Goal: Task Accomplishment & Management: Complete application form

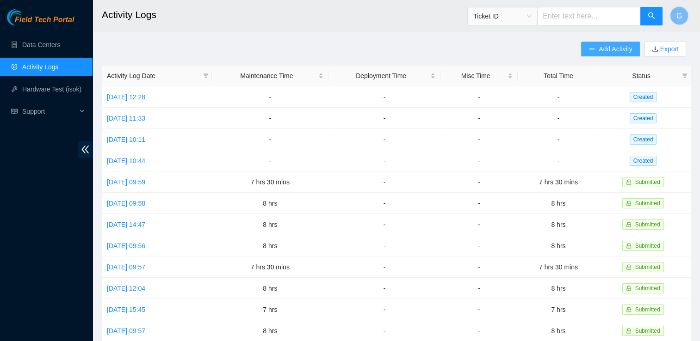
click at [605, 47] on span "Add Activity" at bounding box center [614, 49] width 33 height 10
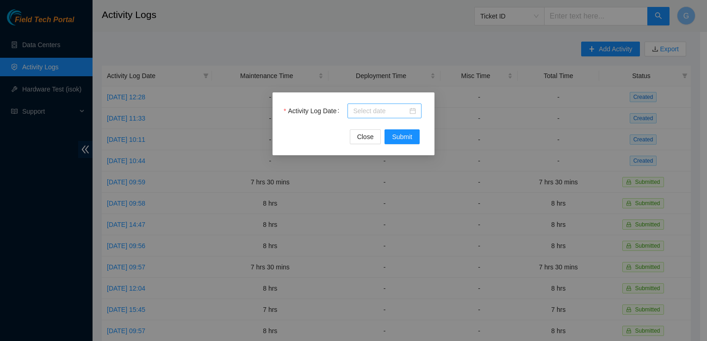
click at [393, 108] on input "Activity Log Date" at bounding box center [380, 111] width 55 height 10
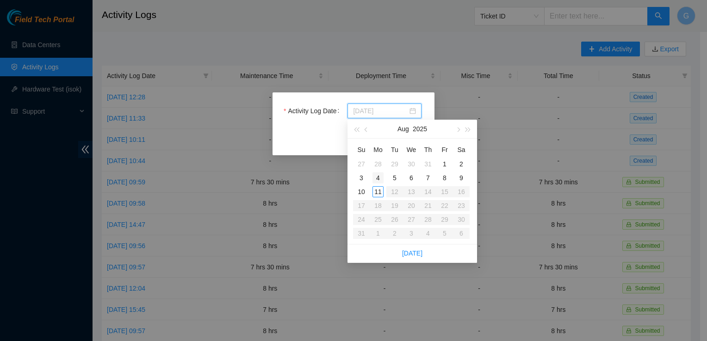
type input "2025-08-04"
click at [376, 175] on div "4" at bounding box center [377, 177] width 11 height 11
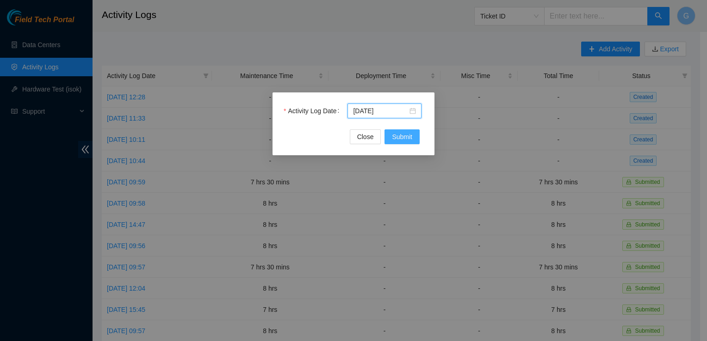
click at [402, 138] on span "Submit" at bounding box center [402, 137] width 20 height 10
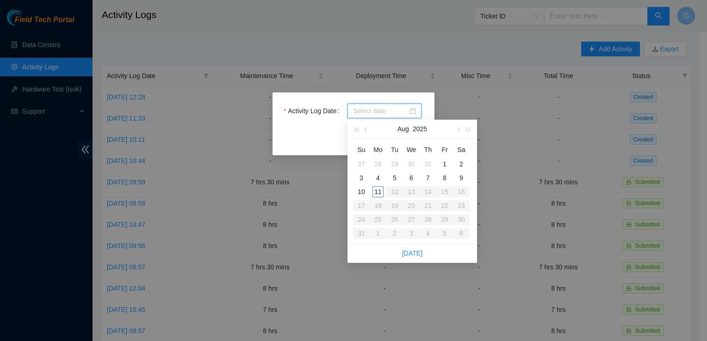
click at [361, 111] on input "Activity Log Date" at bounding box center [380, 111] width 55 height 10
type input "[DATE]"
click at [378, 176] on div "4" at bounding box center [377, 177] width 11 height 11
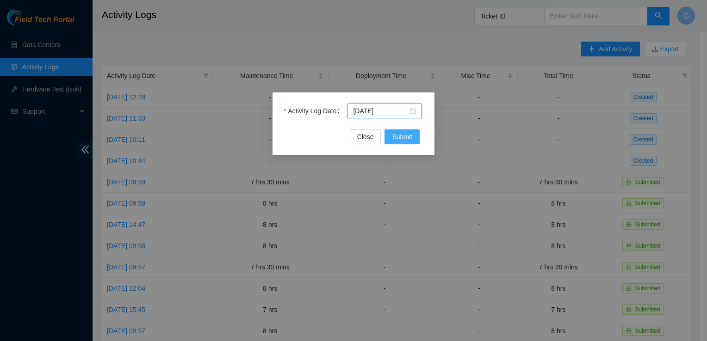
click at [402, 135] on span "Submit" at bounding box center [402, 137] width 20 height 10
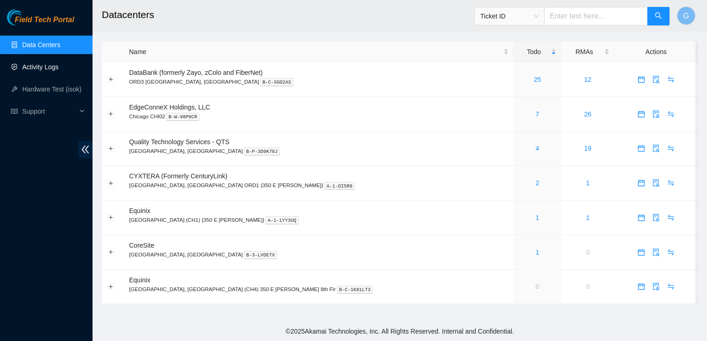
click at [25, 63] on link "Activity Logs" at bounding box center [40, 66] width 37 height 7
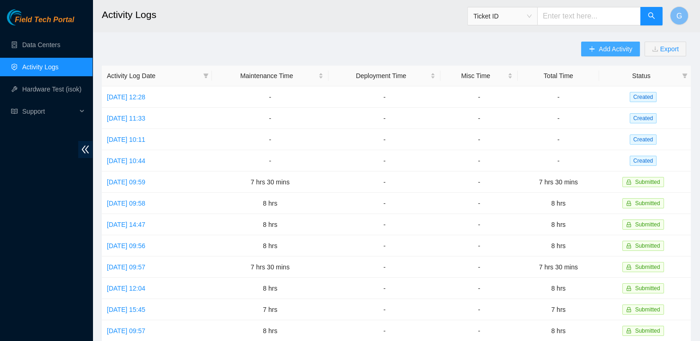
click at [604, 53] on span "Add Activity" at bounding box center [614, 49] width 33 height 10
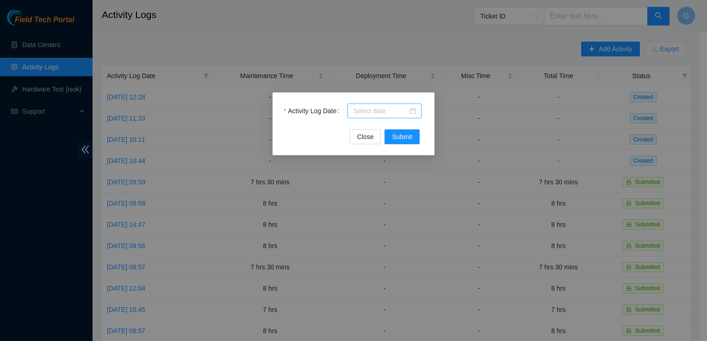
click at [390, 105] on div at bounding box center [384, 111] width 74 height 15
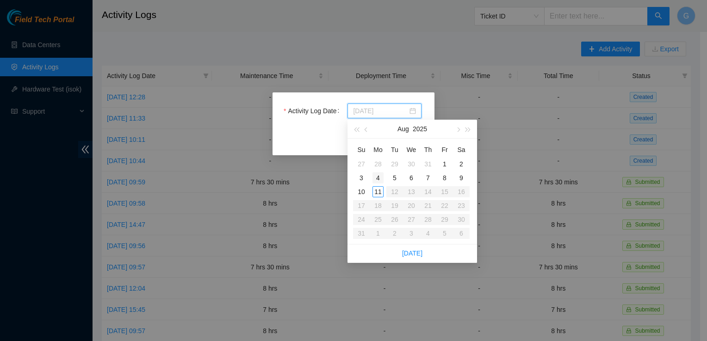
type input "[DATE]"
click at [377, 174] on div "4" at bounding box center [377, 177] width 11 height 11
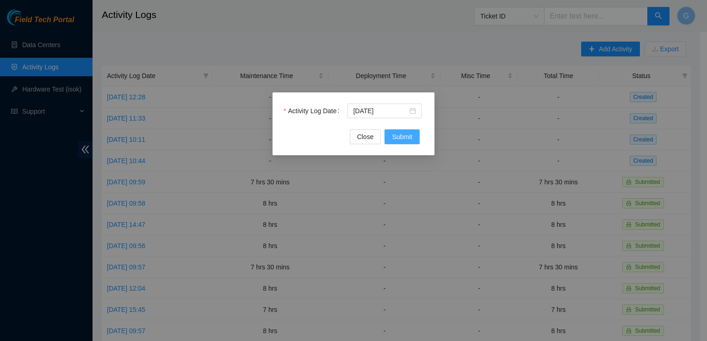
click at [400, 139] on span "Submit" at bounding box center [402, 137] width 20 height 10
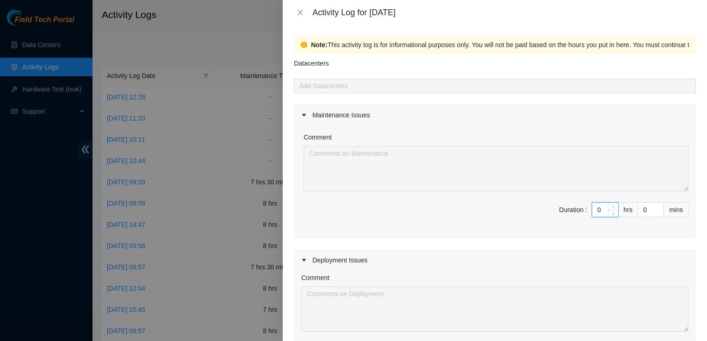
drag, startPoint x: 597, startPoint y: 213, endPoint x: 505, endPoint y: 193, distance: 94.6
click at [505, 193] on div "Comment Duration : 0 hrs 0 mins" at bounding box center [495, 182] width 402 height 113
type input "8"
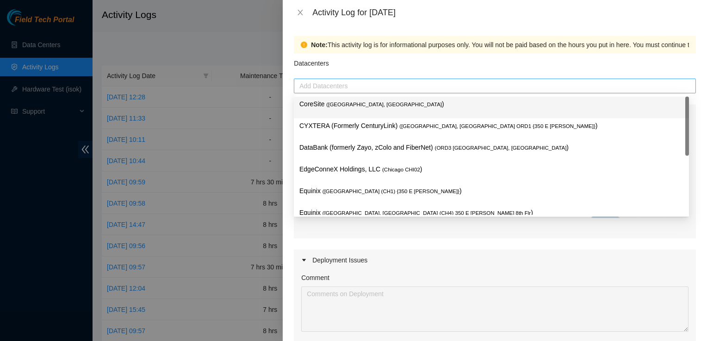
click at [357, 82] on div at bounding box center [494, 85] width 397 height 11
type input "8"
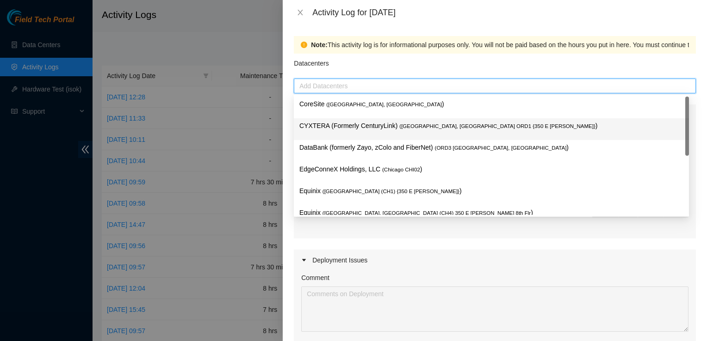
click at [338, 128] on p "CYXTERA (Formerly CenturyLink) ( [GEOGRAPHIC_DATA], [GEOGRAPHIC_DATA] ORD1 {350…" at bounding box center [491, 126] width 384 height 11
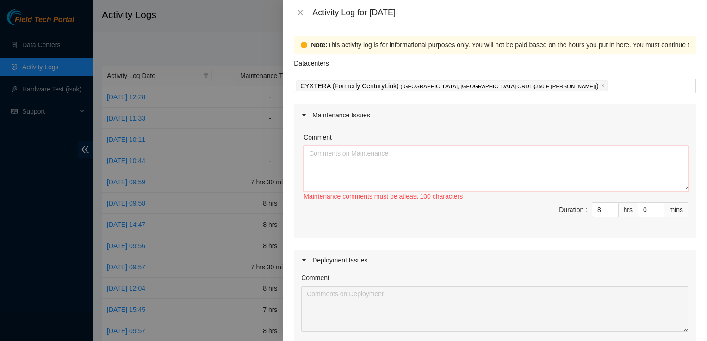
click at [348, 160] on textarea "Comment" at bounding box center [495, 168] width 385 height 45
paste textarea "DP73239"
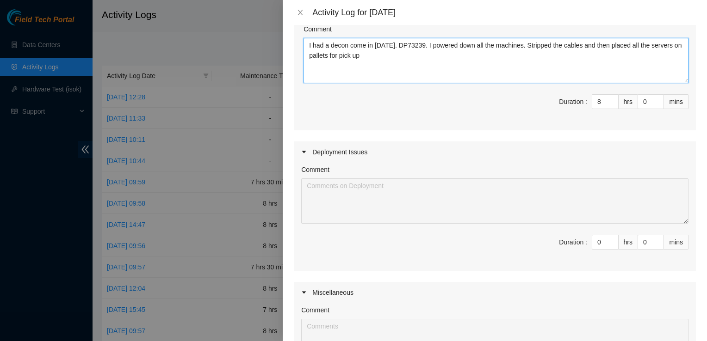
scroll to position [277, 0]
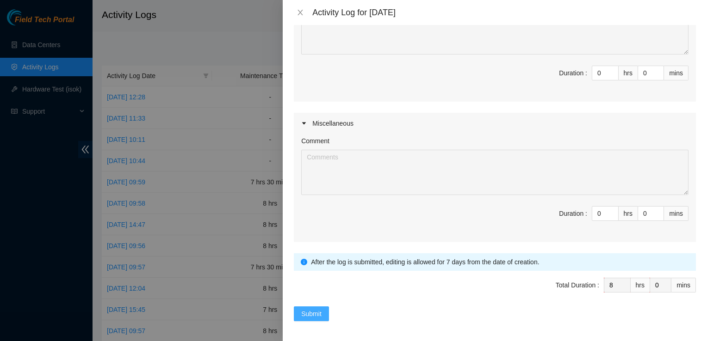
type textarea "I had a decon come in [DATE]. DP73239. I powered down all the machines. Strippe…"
click at [313, 309] on span "Submit" at bounding box center [311, 314] width 20 height 10
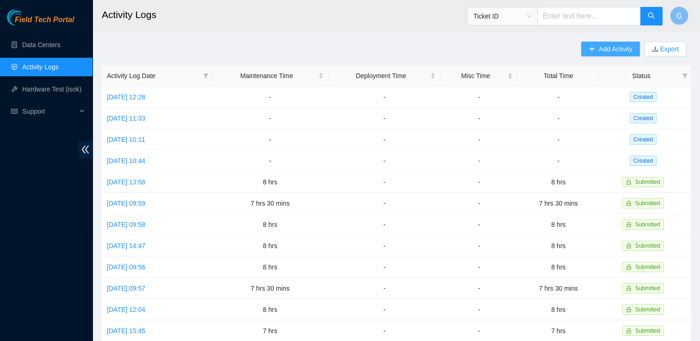
click at [596, 47] on button "Add Activity" at bounding box center [610, 49] width 58 height 15
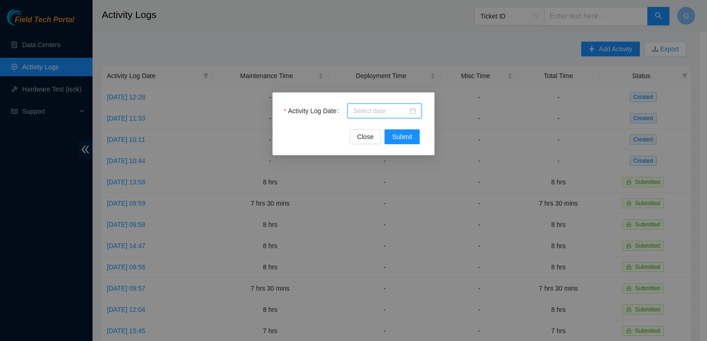
click at [362, 112] on input "Activity Log Date" at bounding box center [380, 111] width 55 height 10
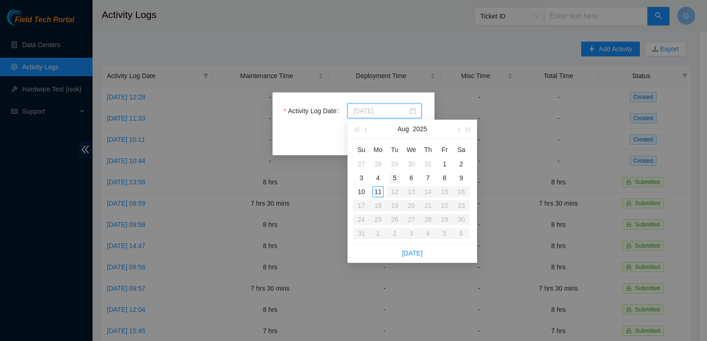
type input "[DATE]"
click at [391, 173] on div "5" at bounding box center [394, 177] width 11 height 11
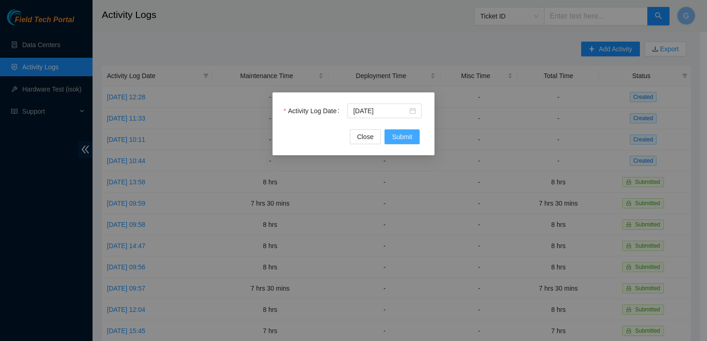
click at [411, 140] on span "Submit" at bounding box center [402, 137] width 20 height 10
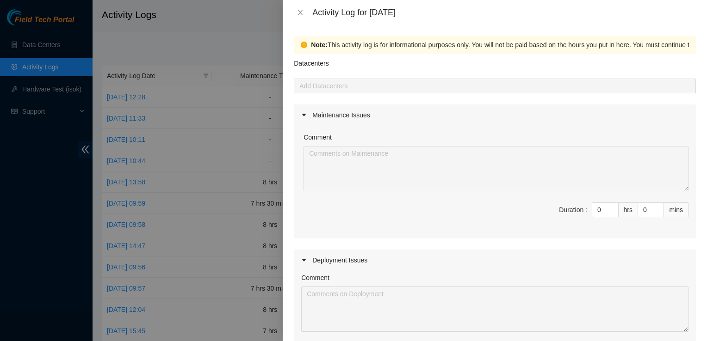
click at [361, 78] on div "Datacenters" at bounding box center [495, 66] width 402 height 25
click at [359, 80] on div "Add Datacenters" at bounding box center [495, 86] width 402 height 15
click at [480, 173] on div "Comment Duration : 0 hrs 0 mins" at bounding box center [495, 182] width 402 height 113
type input "8"
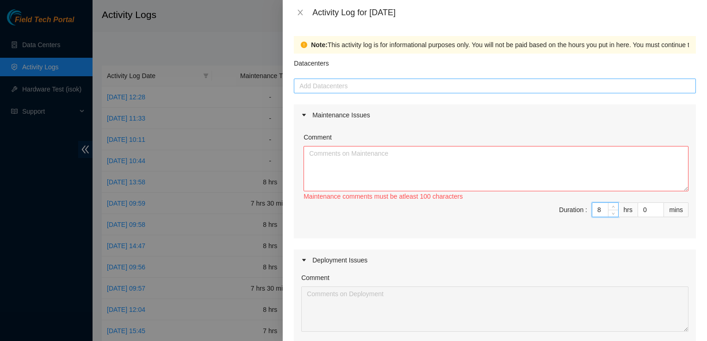
click at [337, 86] on div at bounding box center [494, 85] width 397 height 11
type input "8"
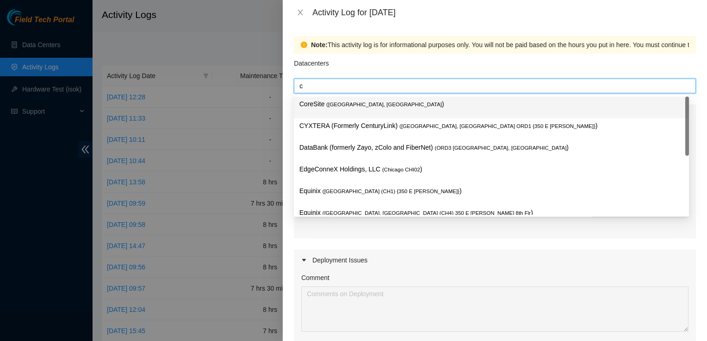
type input "cy"
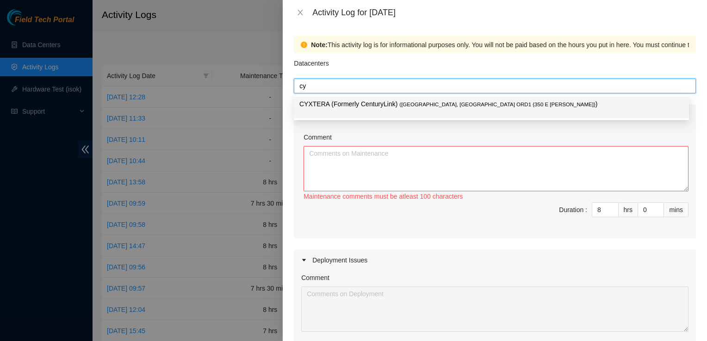
click at [339, 105] on p "CYXTERA (Formerly CenturyLink) ( [GEOGRAPHIC_DATA], [GEOGRAPHIC_DATA] ORD1 {350…" at bounding box center [491, 104] width 384 height 11
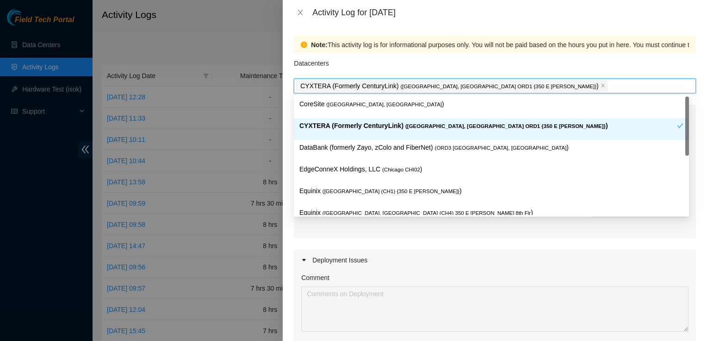
click at [333, 127] on p "CYXTERA (Formerly CenturyLink) ( [GEOGRAPHIC_DATA], [GEOGRAPHIC_DATA] ORD1 {350…" at bounding box center [487, 126] width 377 height 11
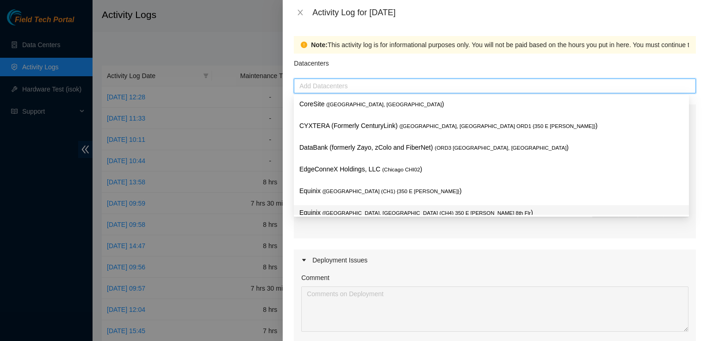
click at [339, 234] on div "Comment Maintenance comments must be atleast 100 characters Duration : 8 hrs 0 …" at bounding box center [495, 182] width 402 height 113
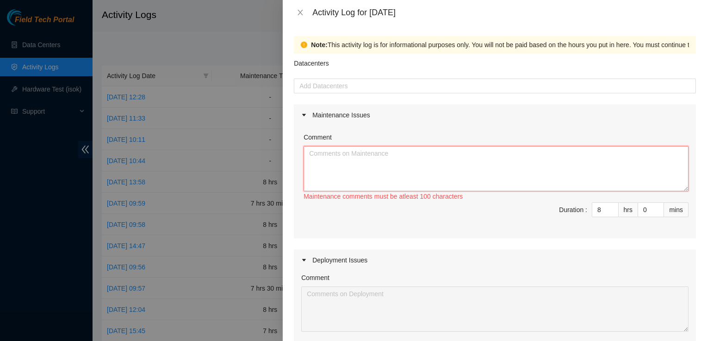
click at [326, 160] on textarea "Comment" at bounding box center [495, 168] width 385 height 45
paste textarea "DP73239"
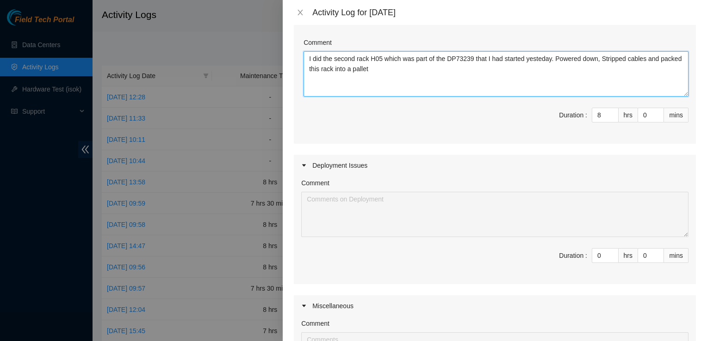
scroll to position [0, 0]
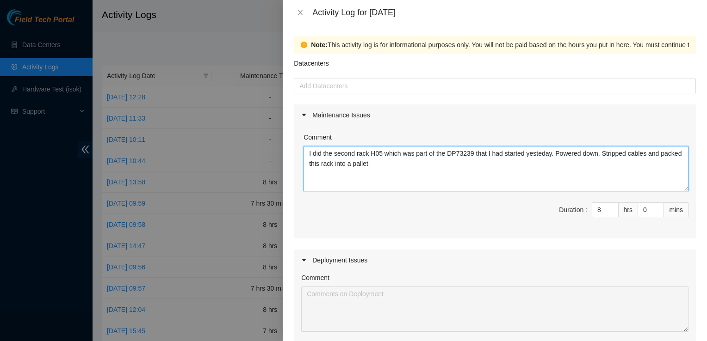
type textarea "I did the second rack H05 which was part of the DP73239 that I had started yest…"
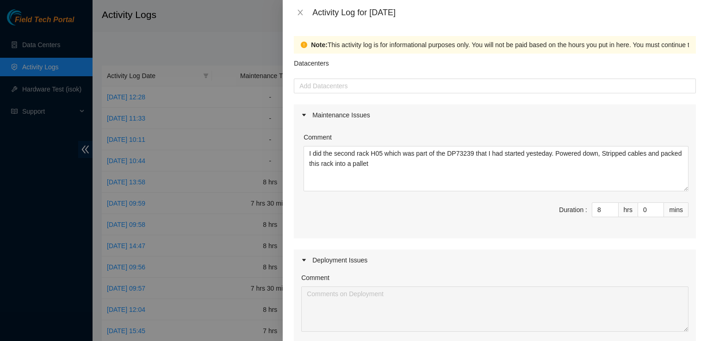
click at [355, 76] on div "Datacenters" at bounding box center [495, 66] width 402 height 25
click at [339, 91] on div at bounding box center [494, 85] width 397 height 11
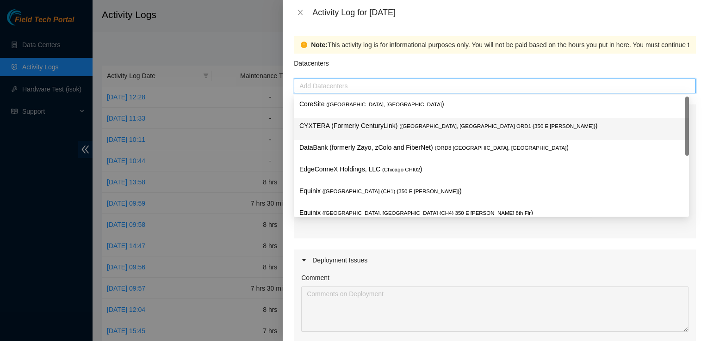
click at [325, 123] on p "CYXTERA (Formerly CenturyLink) ( [GEOGRAPHIC_DATA], [GEOGRAPHIC_DATA] ORD1 {350…" at bounding box center [491, 126] width 384 height 11
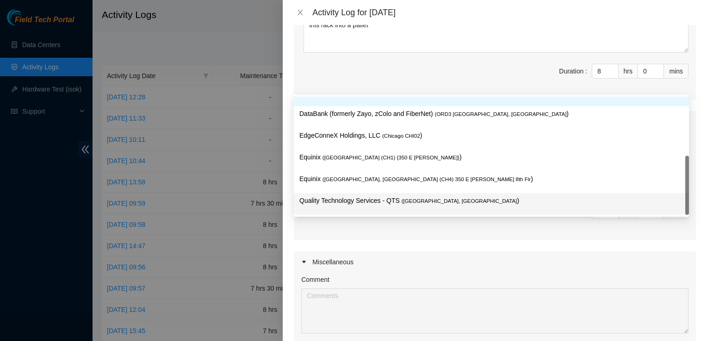
scroll to position [277, 0]
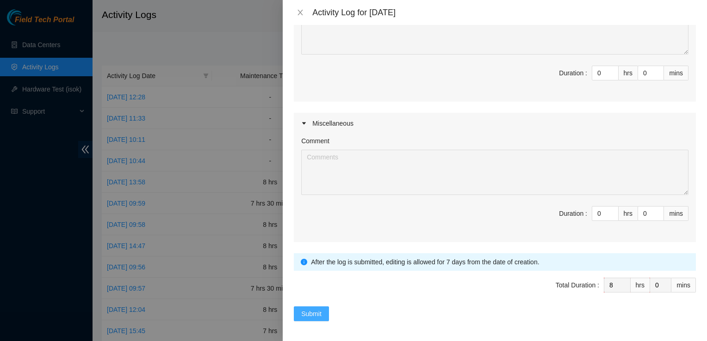
click at [309, 314] on span "Submit" at bounding box center [311, 314] width 20 height 10
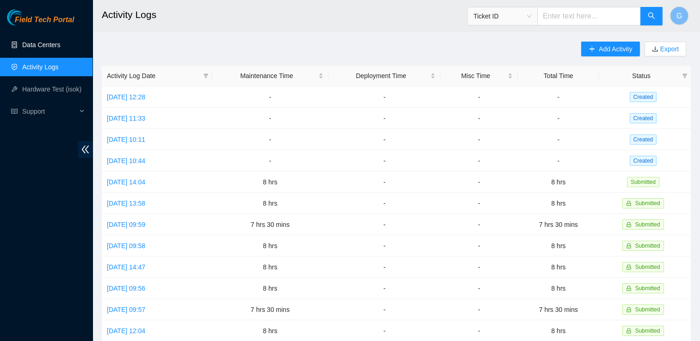
click at [33, 43] on link "Data Centers" at bounding box center [41, 44] width 38 height 7
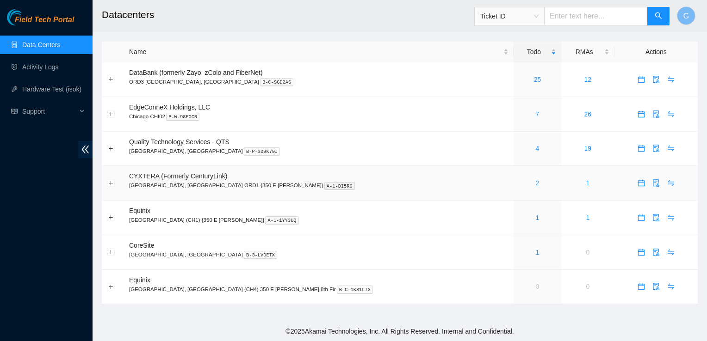
click at [535, 181] on link "2" at bounding box center [537, 182] width 4 height 7
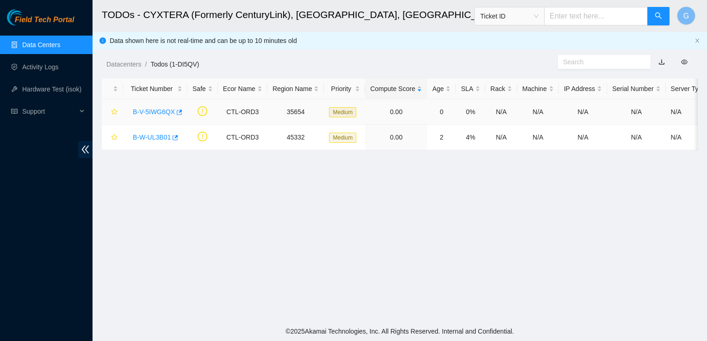
click at [160, 110] on link "B-V-5IWG6QX" at bounding box center [154, 111] width 42 height 7
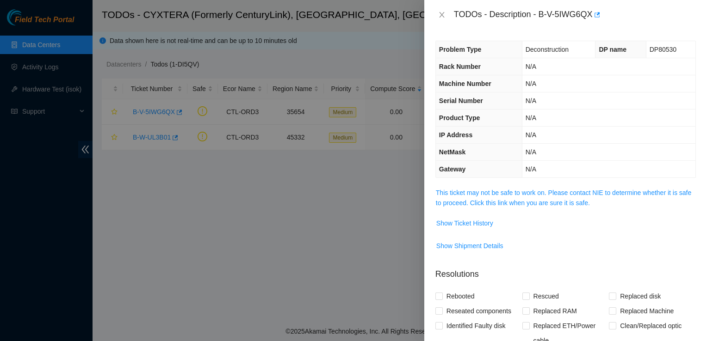
click at [553, 197] on span "This ticket may not be safe to work on. Please contact NIE to determine whether…" at bounding box center [565, 198] width 259 height 20
click at [555, 200] on link "This ticket may not be safe to work on. Please contact NIE to determine whether…" at bounding box center [563, 198] width 255 height 18
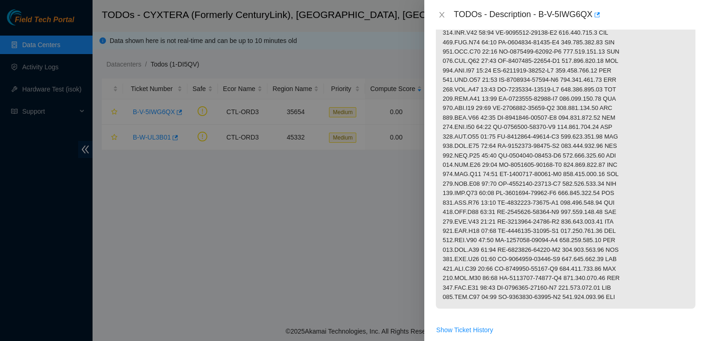
scroll to position [506, 0]
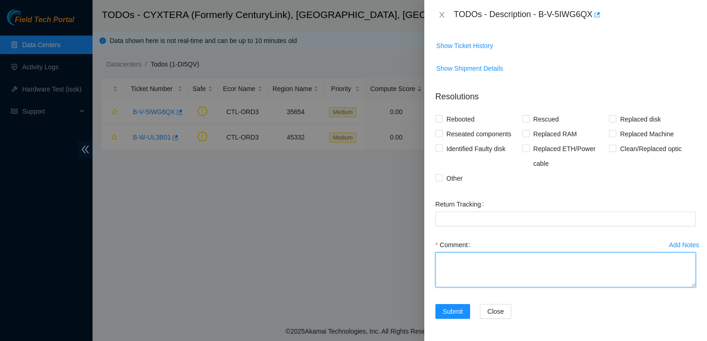
click at [551, 264] on textarea "Comment" at bounding box center [565, 269] width 260 height 35
click at [470, 264] on textarea "Poweredv down" at bounding box center [565, 269] width 260 height 35
type textarea "Powered down"
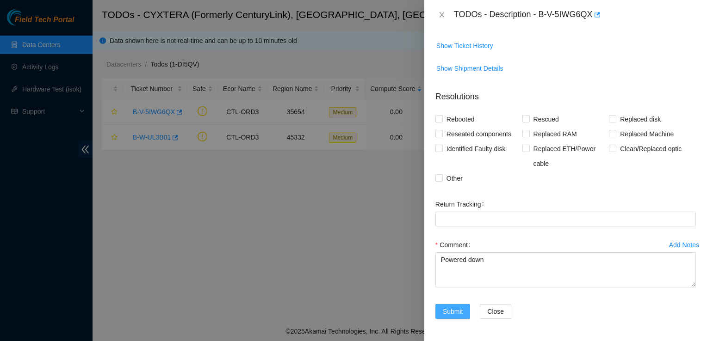
click at [449, 308] on span "Submit" at bounding box center [453, 312] width 20 height 10
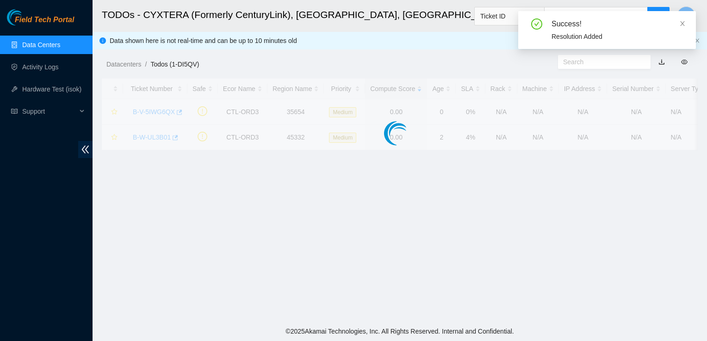
scroll to position [268, 0]
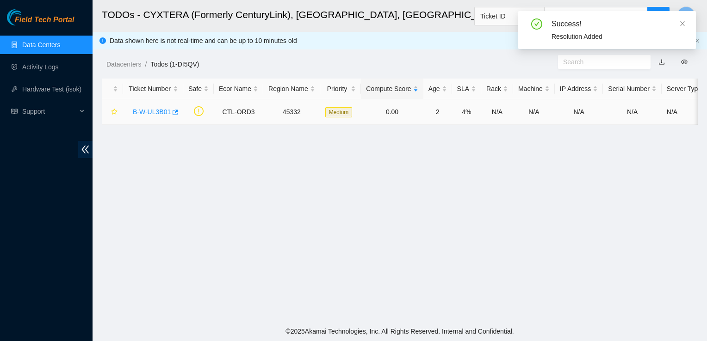
click at [148, 110] on link "B-W-UL3B01" at bounding box center [152, 111] width 38 height 7
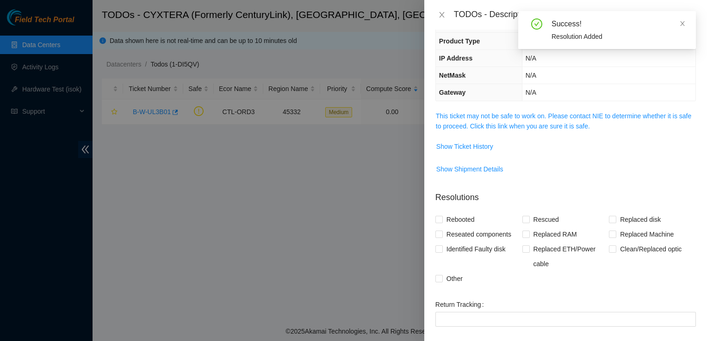
scroll to position [77, 0]
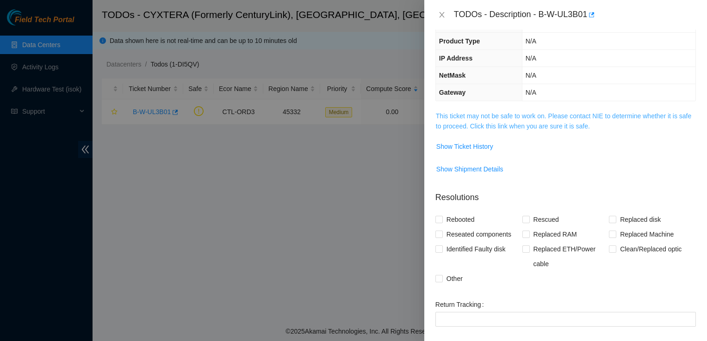
click at [569, 123] on link "This ticket may not be safe to work on. Please contact NIE to determine whether…" at bounding box center [563, 121] width 255 height 18
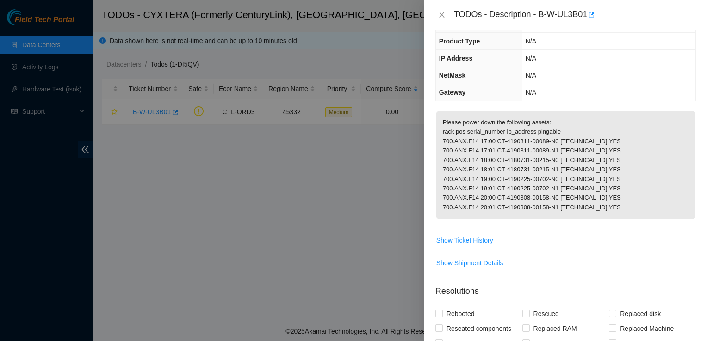
scroll to position [279, 0]
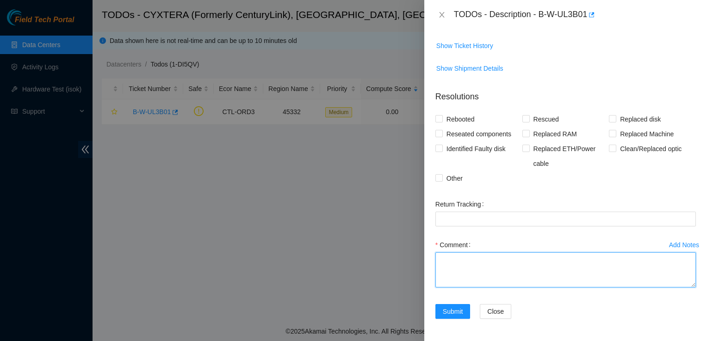
click at [516, 266] on textarea "Comment" at bounding box center [565, 269] width 260 height 35
click at [443, 259] on textarea ":Powered down" at bounding box center [565, 269] width 260 height 35
type textarea "Powered down"
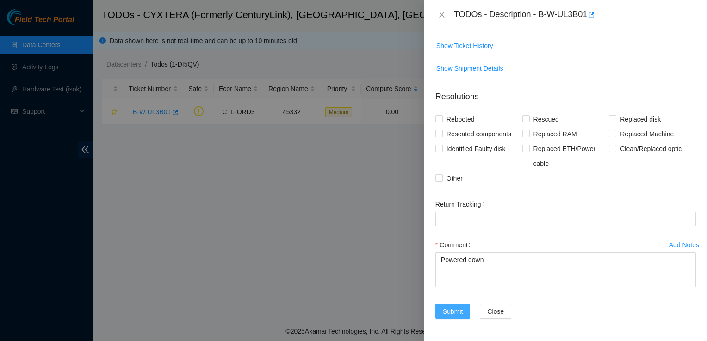
click at [451, 313] on span "Submit" at bounding box center [453, 312] width 20 height 10
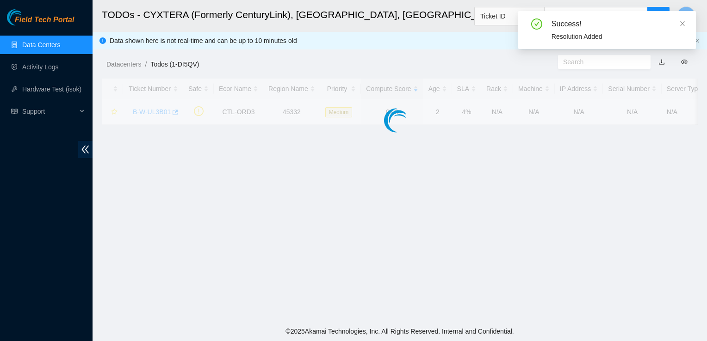
scroll to position [268, 0]
